Goal: Information Seeking & Learning: Find specific fact

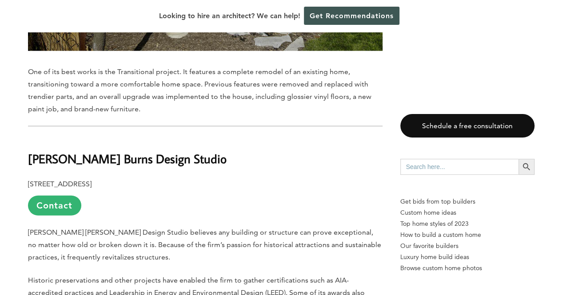
scroll to position [2689, 0]
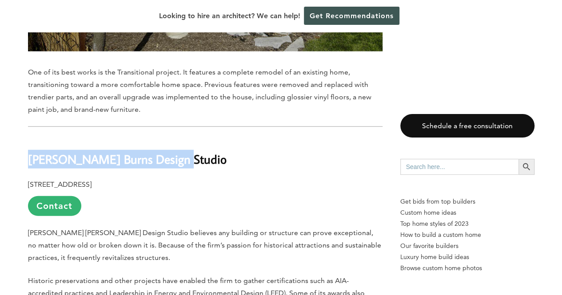
drag, startPoint x: 193, startPoint y: 121, endPoint x: 16, endPoint y: 121, distance: 176.8
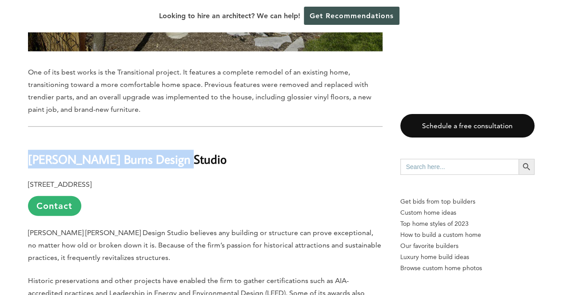
drag, startPoint x: 184, startPoint y: 130, endPoint x: 31, endPoint y: 115, distance: 154.3
click at [31, 138] on h2 "[PERSON_NAME] Burns Design Studio" at bounding box center [205, 153] width 354 height 31
copy b "[PERSON_NAME] Burns Design Studio"
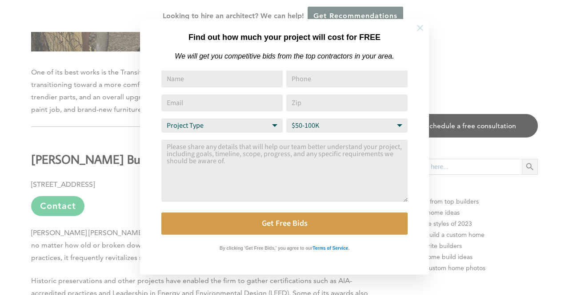
click at [420, 26] on icon at bounding box center [420, 28] width 10 height 10
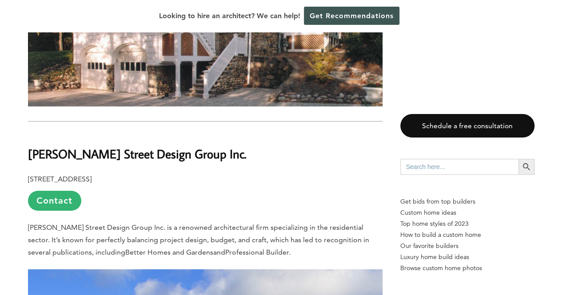
scroll to position [3201, 0]
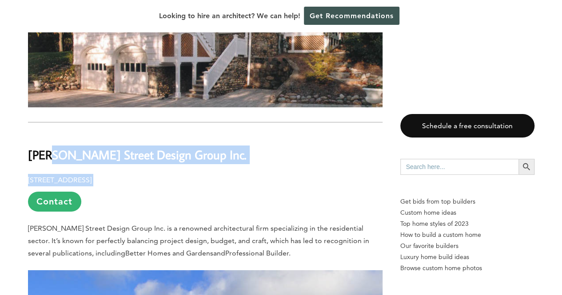
drag, startPoint x: 187, startPoint y: 119, endPoint x: 52, endPoint y: 98, distance: 136.6
click at [52, 98] on div "Last updated on [DATE] 12:39 pm [PERSON_NAME][GEOGRAPHIC_DATA], a festive city …" at bounding box center [205, 131] width 354 height 5687
click at [169, 147] on b "[PERSON_NAME] Street Design Group Inc." at bounding box center [137, 155] width 219 height 16
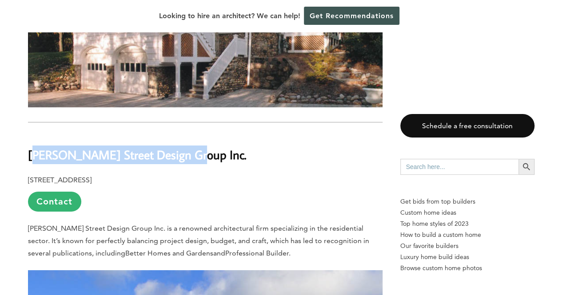
drag, startPoint x: 184, startPoint y: 110, endPoint x: 34, endPoint y: 112, distance: 150.2
click at [34, 147] on b "[PERSON_NAME] Street Design Group Inc." at bounding box center [137, 155] width 219 height 16
copy b "right Street Design Group Inc"
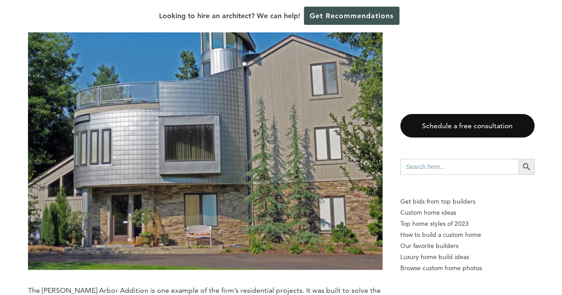
scroll to position [5254, 0]
